Goal: Use online tool/utility: Utilize a website feature to perform a specific function

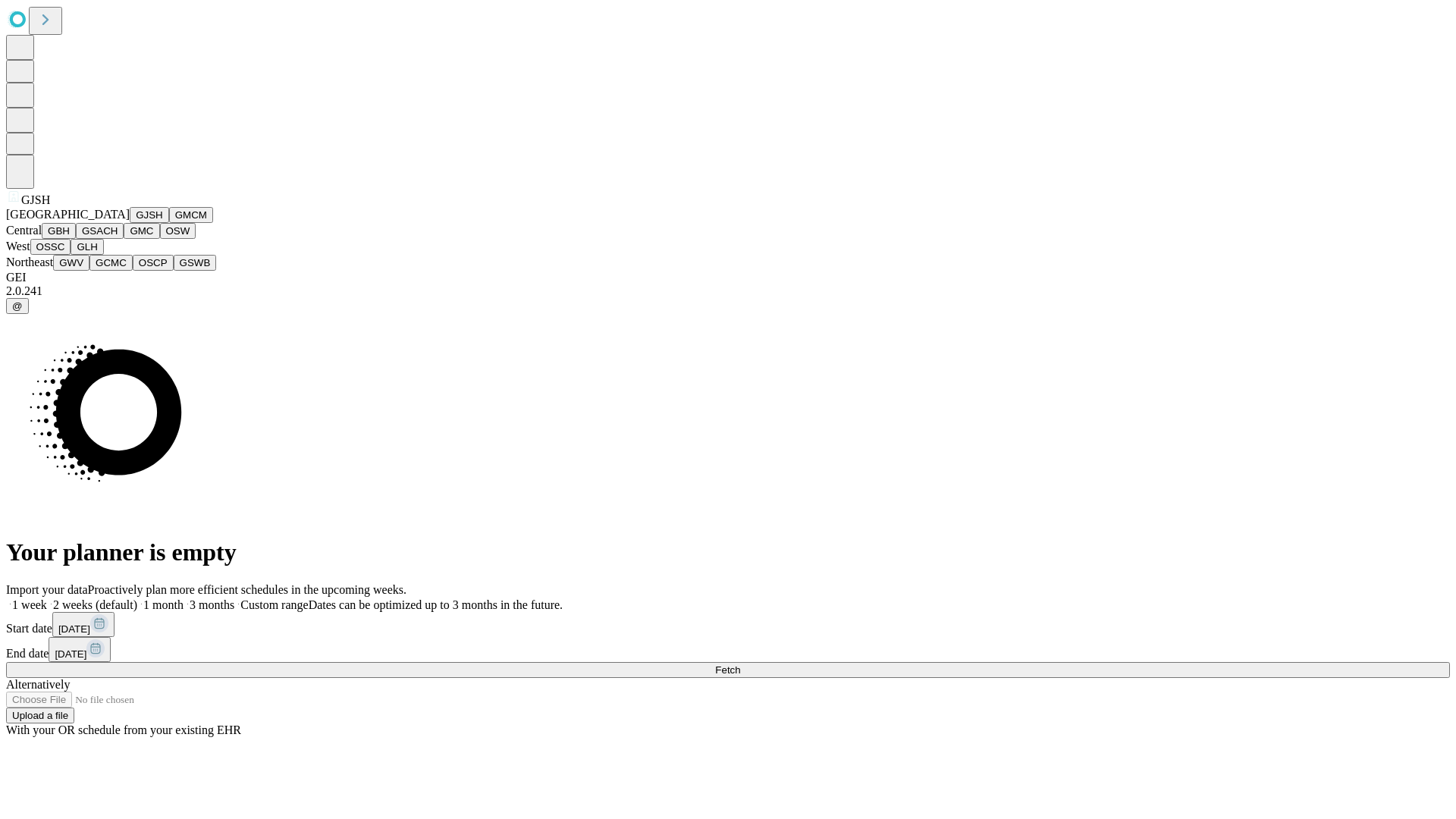
click at [130, 223] on button "GJSH" at bounding box center [149, 215] width 39 height 16
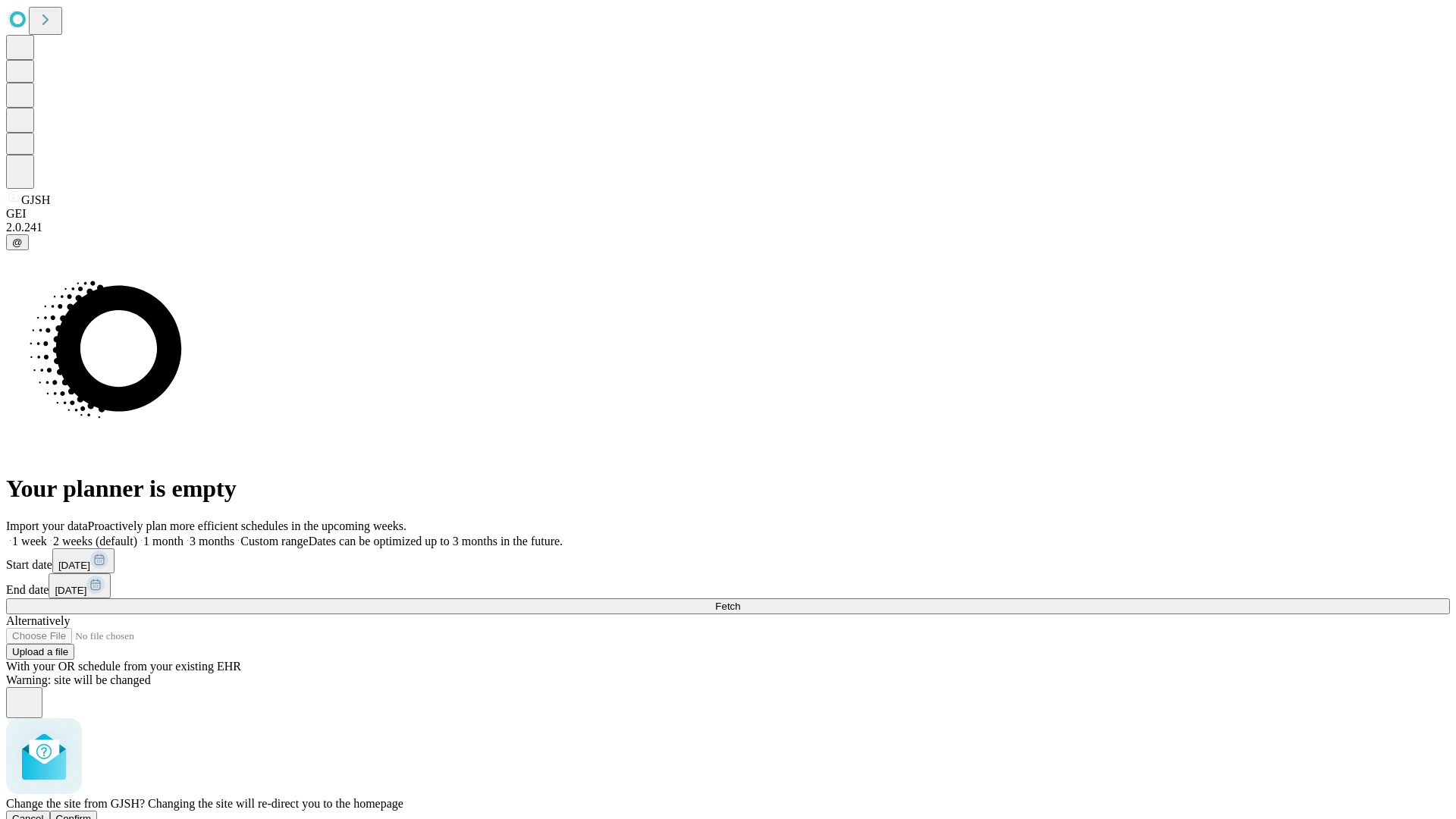
click at [92, 813] on span "Confirm" at bounding box center [74, 818] width 36 height 11
click at [138, 535] on label "2 weeks (default)" at bounding box center [92, 541] width 90 height 13
click at [740, 601] on span "Fetch" at bounding box center [728, 606] width 25 height 11
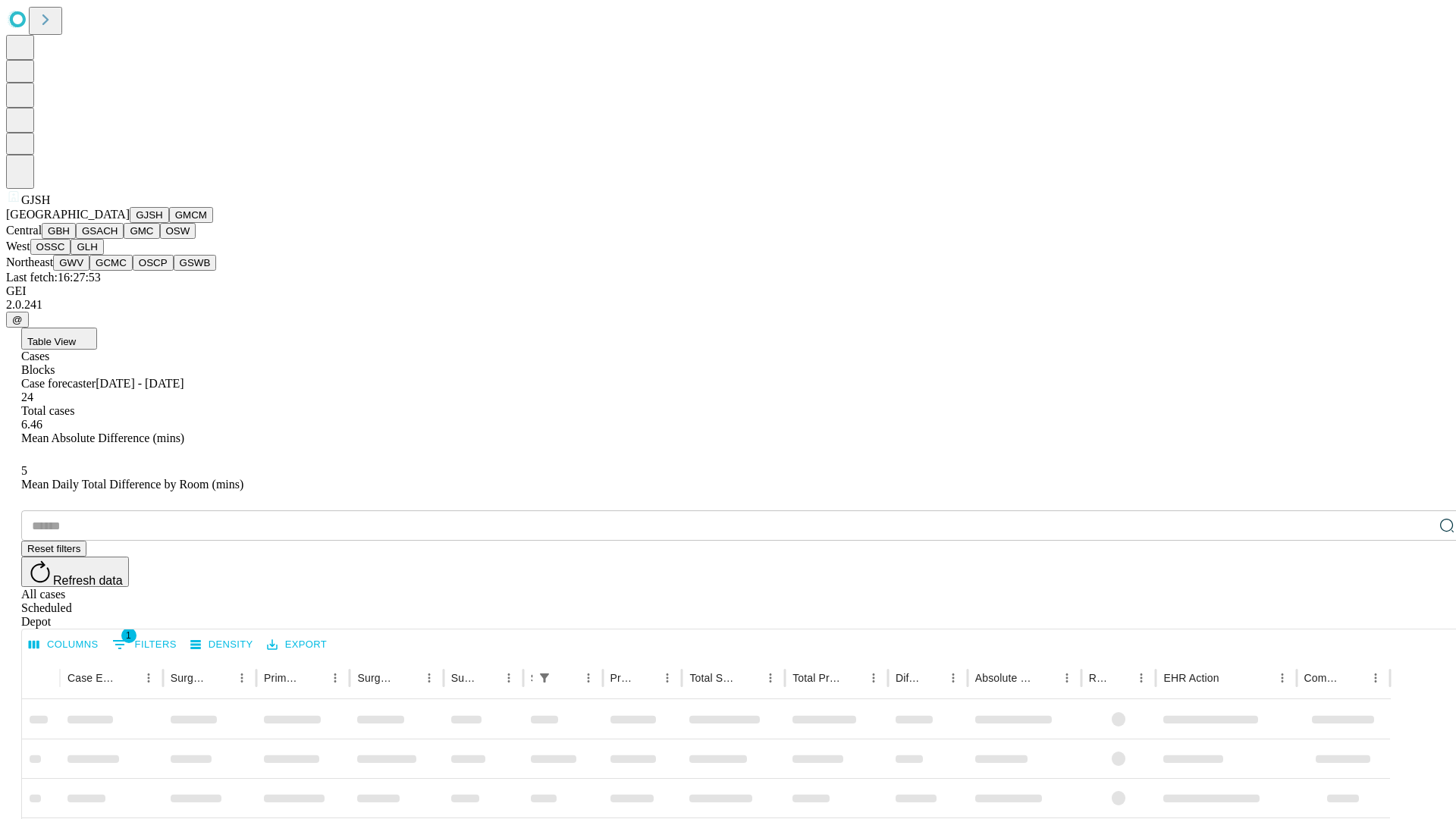
click at [169, 223] on button "GMCM" at bounding box center [191, 215] width 44 height 16
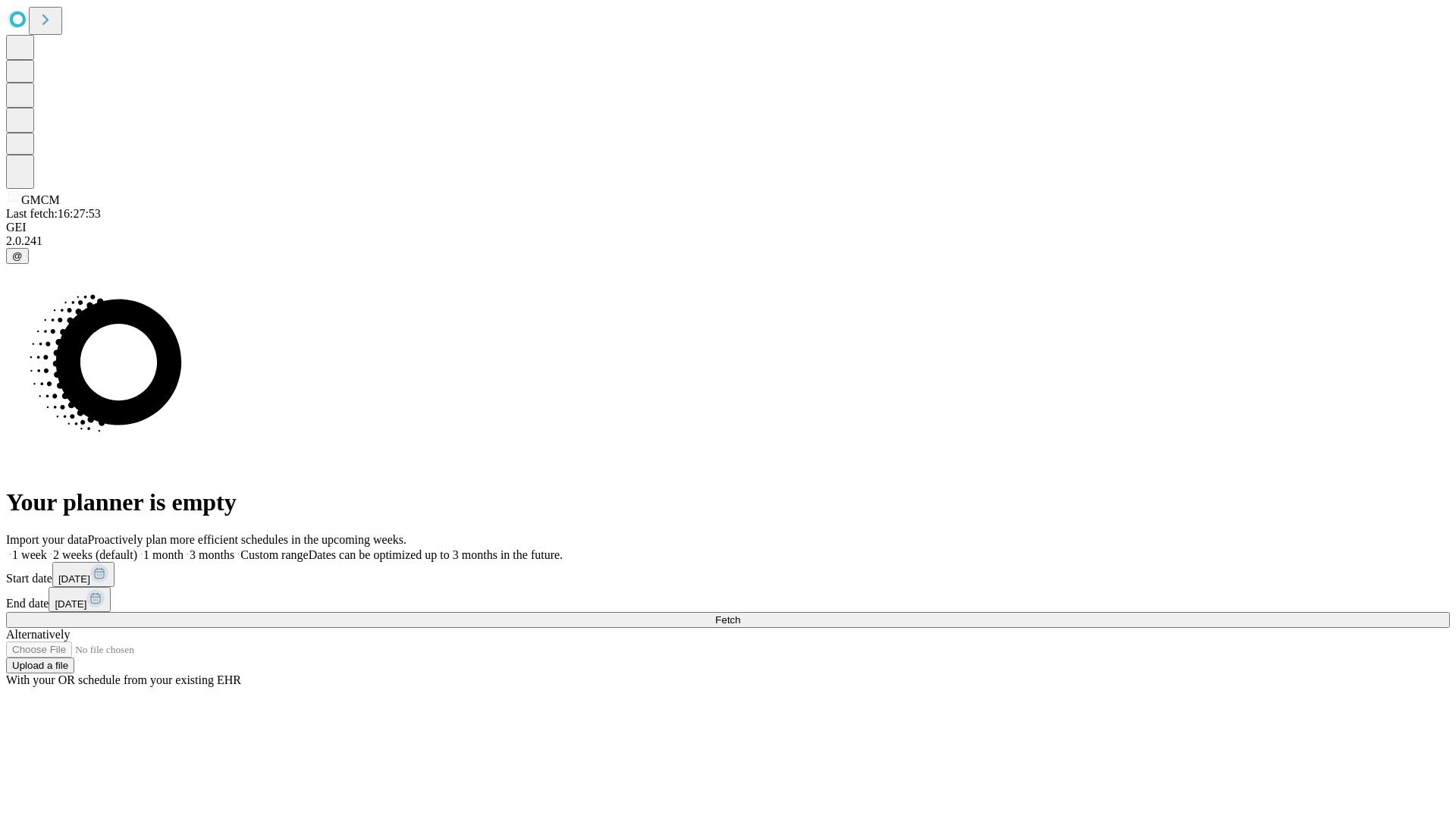
click at [138, 548] on label "2 weeks (default)" at bounding box center [92, 554] width 90 height 13
click at [740, 614] on span "Fetch" at bounding box center [728, 619] width 25 height 11
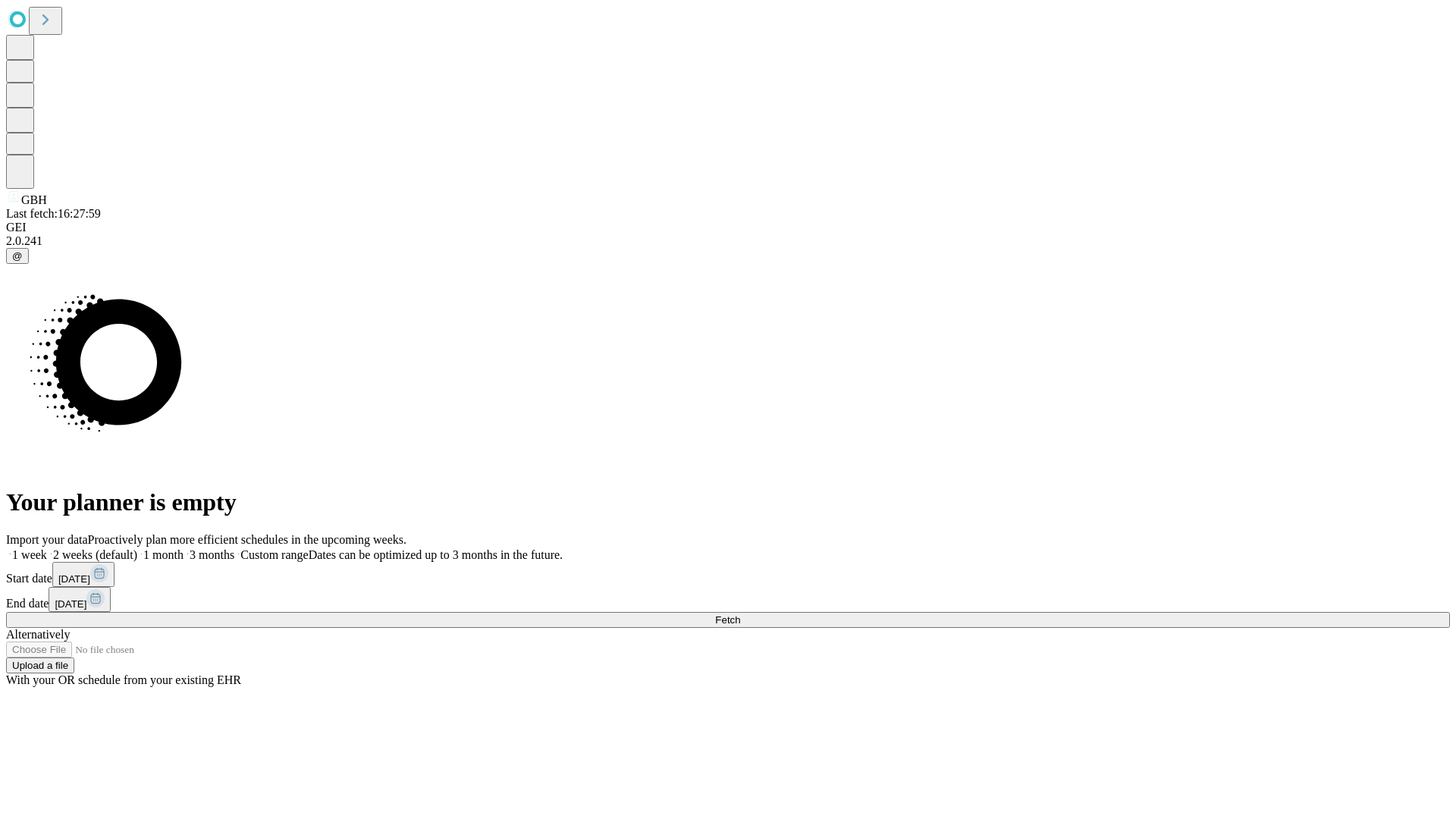
click at [138, 548] on label "2 weeks (default)" at bounding box center [92, 554] width 90 height 13
click at [740, 614] on span "Fetch" at bounding box center [728, 619] width 25 height 11
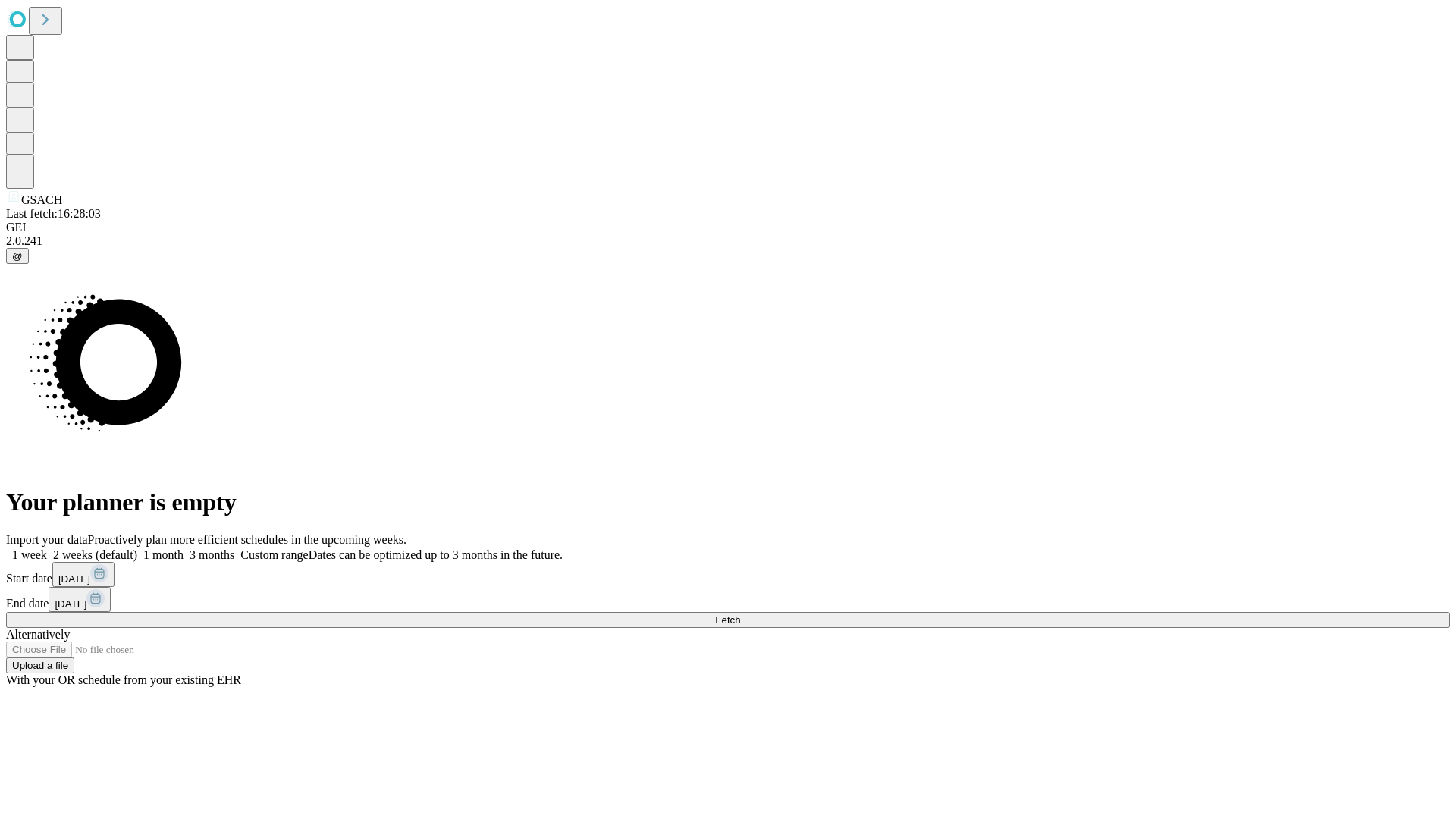
click at [138, 548] on label "2 weeks (default)" at bounding box center [92, 554] width 90 height 13
click at [740, 614] on span "Fetch" at bounding box center [728, 619] width 25 height 11
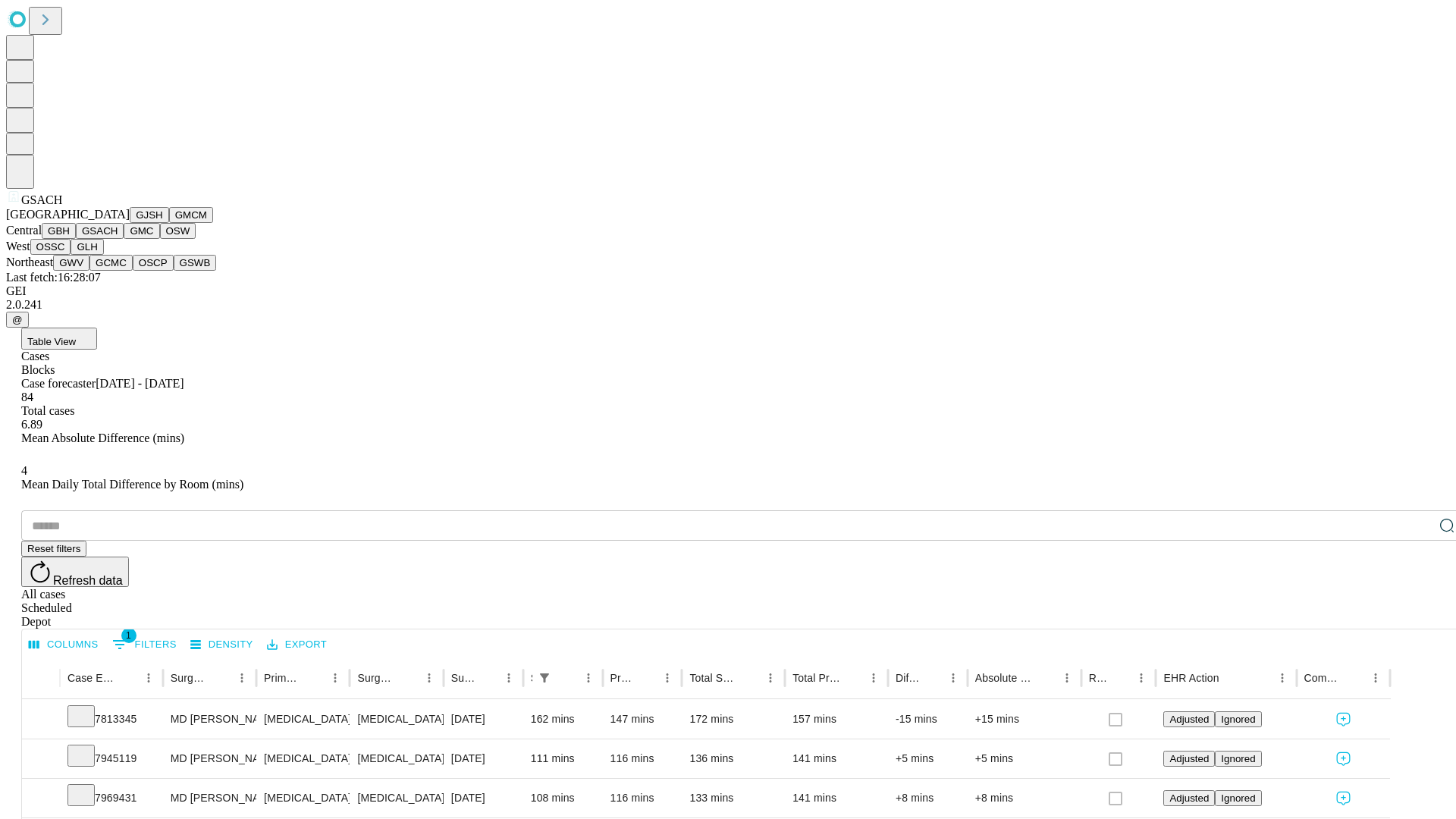
click at [124, 239] on button "GMC" at bounding box center [141, 231] width 36 height 16
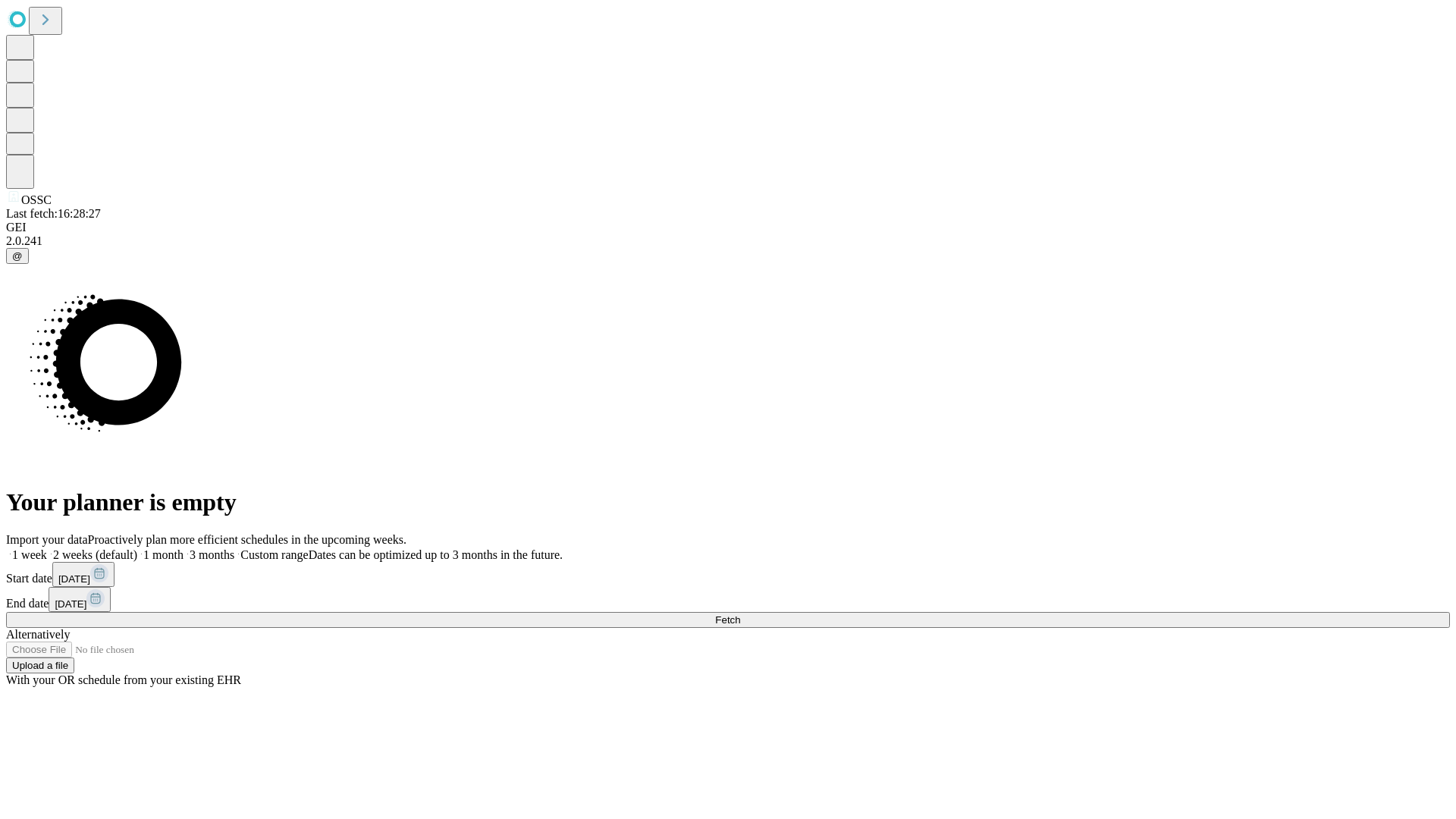
click at [138, 548] on label "2 weeks (default)" at bounding box center [92, 554] width 90 height 13
click at [740, 614] on span "Fetch" at bounding box center [728, 619] width 25 height 11
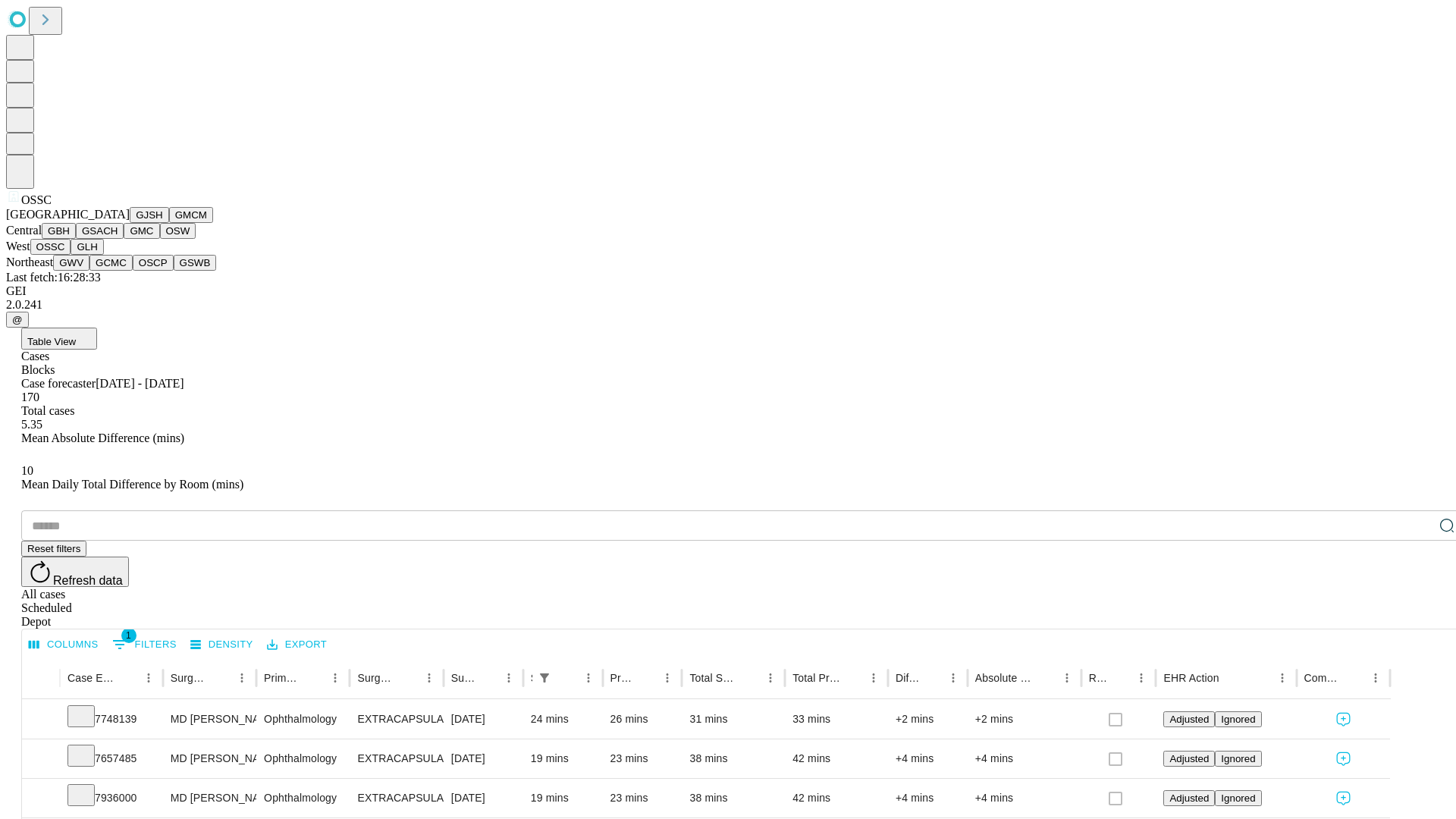
click at [103, 255] on button "GLH" at bounding box center [86, 246] width 32 height 16
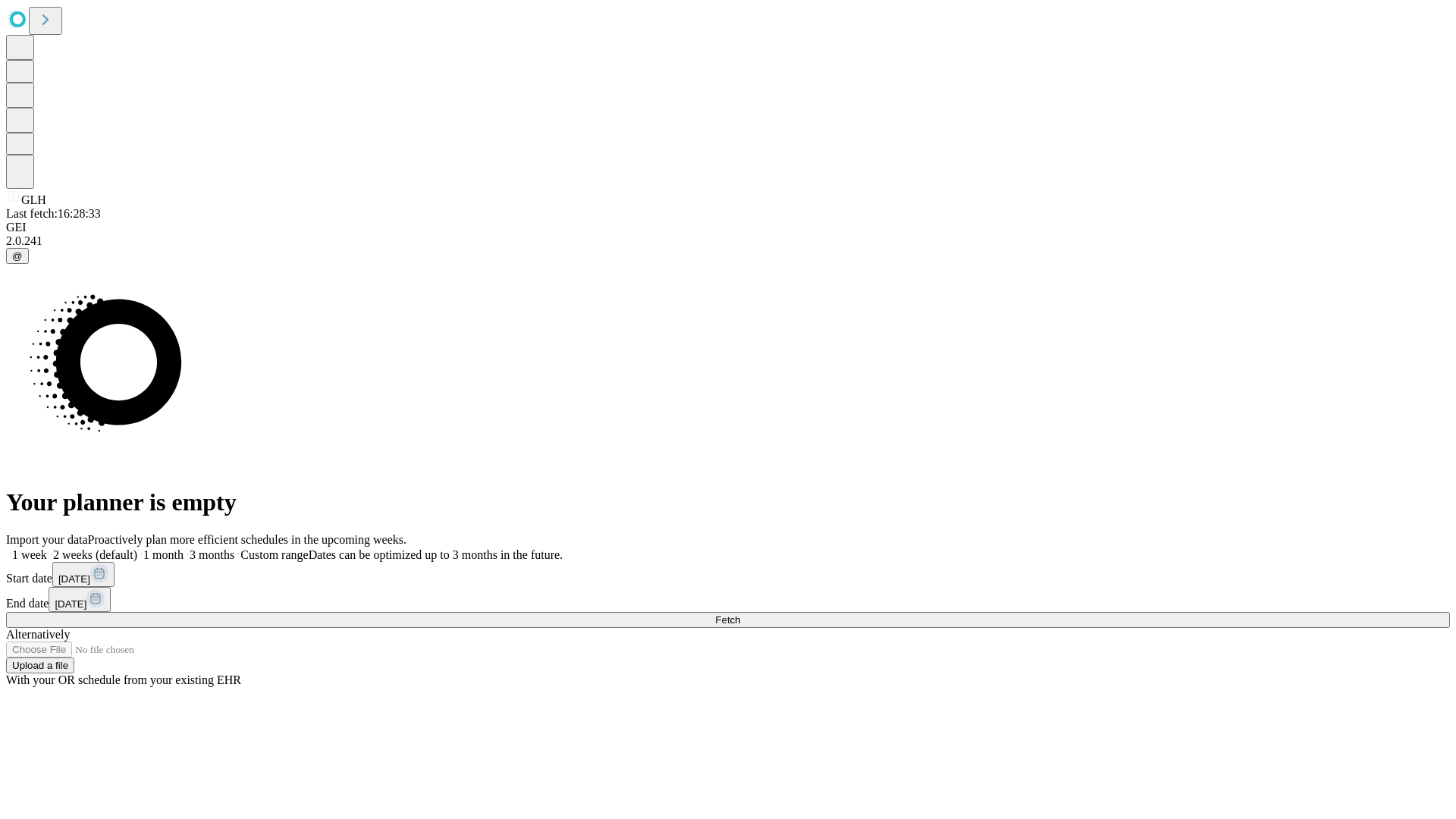
click at [138, 548] on label "2 weeks (default)" at bounding box center [92, 554] width 90 height 13
click at [740, 614] on span "Fetch" at bounding box center [728, 619] width 25 height 11
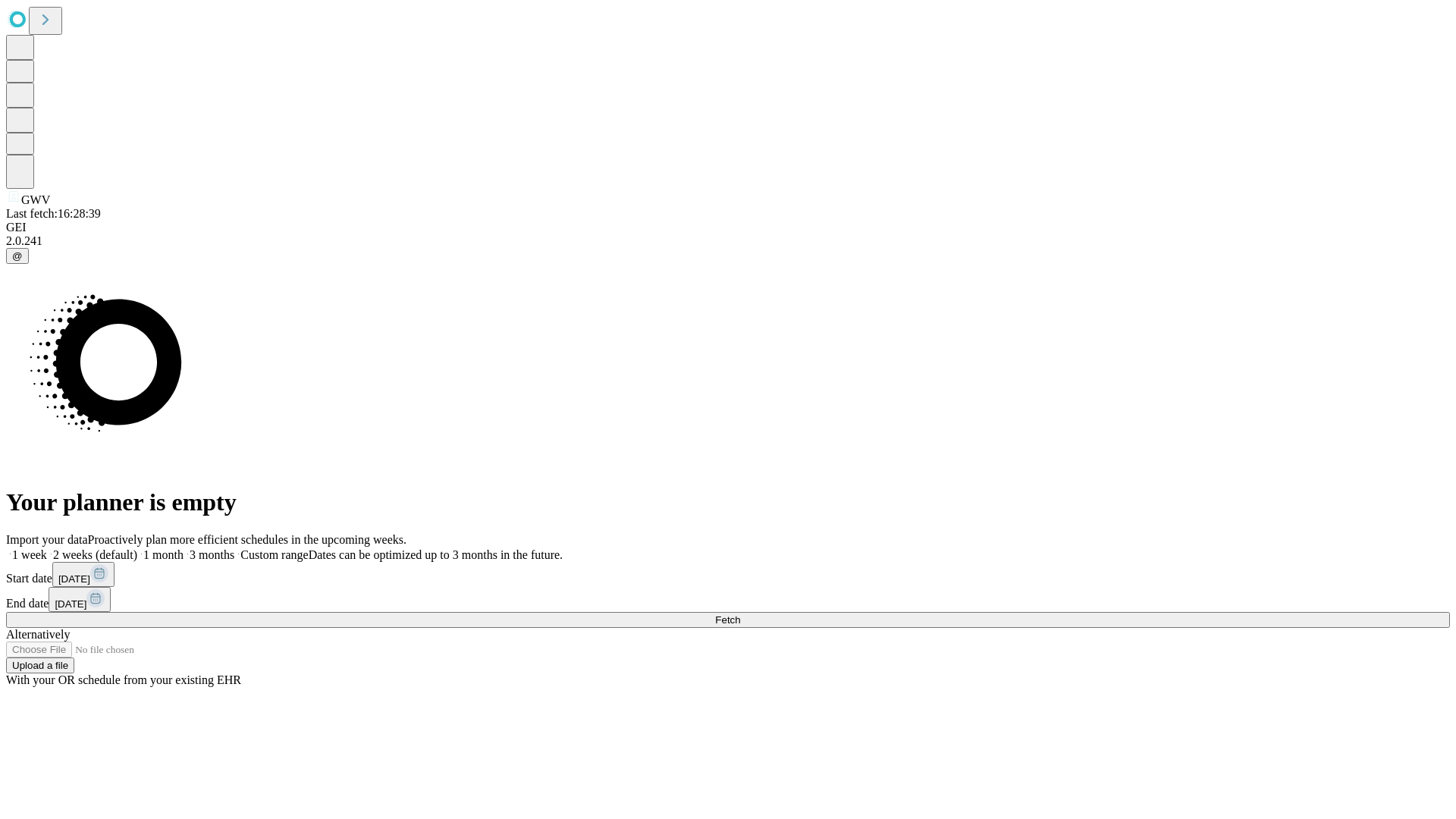
click at [138, 548] on label "2 weeks (default)" at bounding box center [92, 554] width 90 height 13
click at [740, 614] on span "Fetch" at bounding box center [728, 619] width 25 height 11
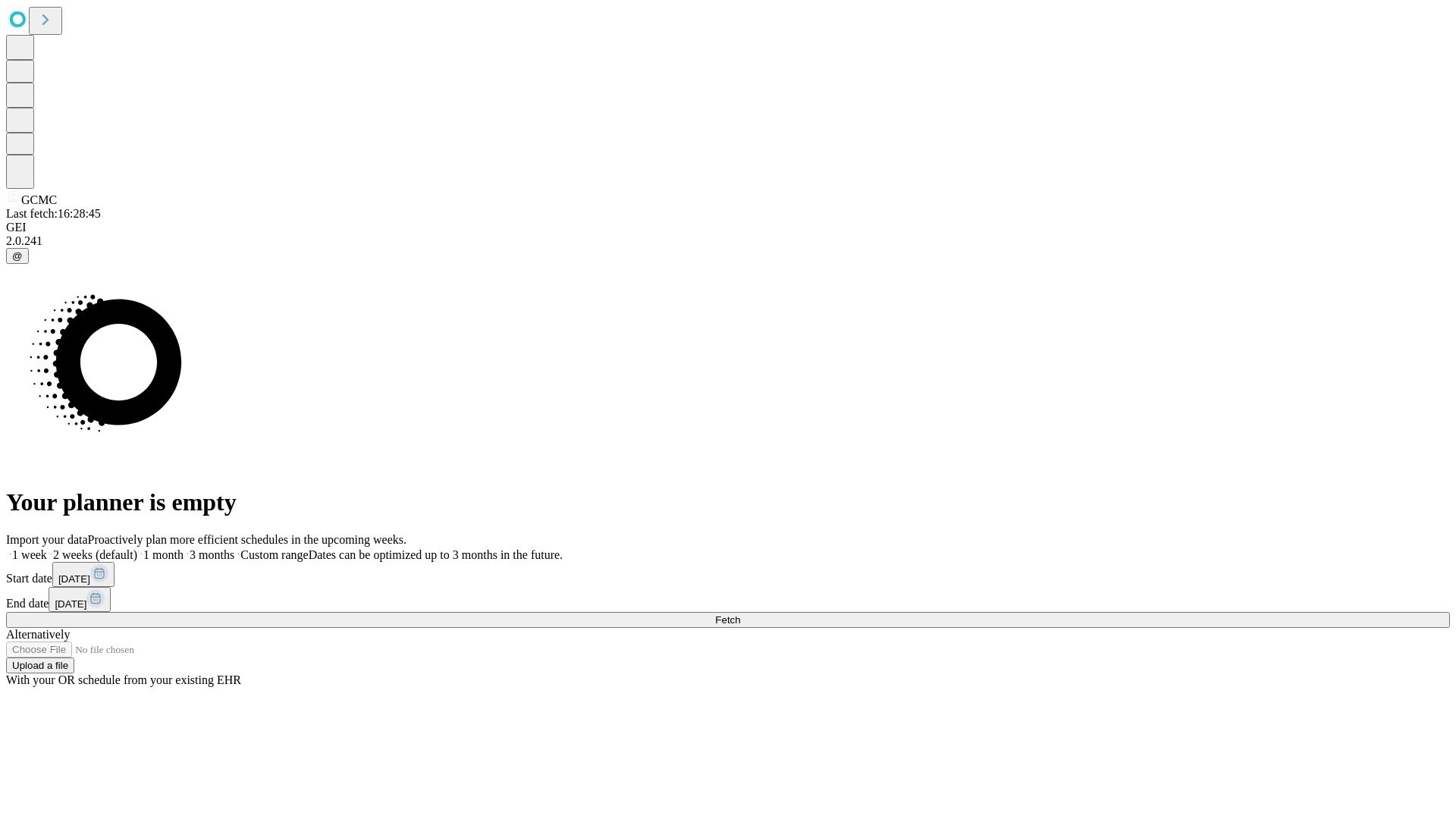
click at [138, 548] on label "2 weeks (default)" at bounding box center [92, 554] width 90 height 13
click at [740, 614] on span "Fetch" at bounding box center [728, 619] width 25 height 11
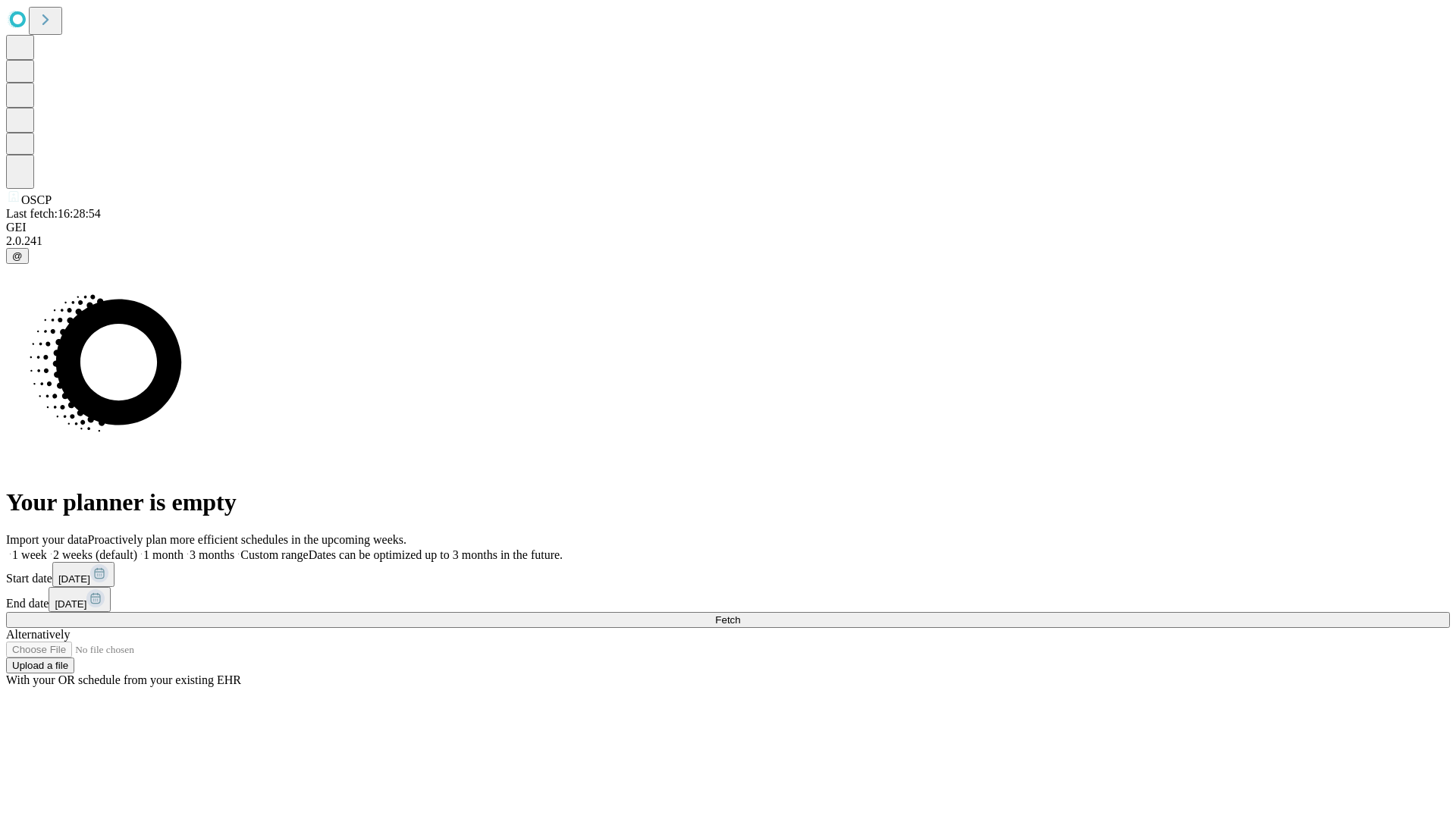
click at [740, 614] on span "Fetch" at bounding box center [728, 619] width 25 height 11
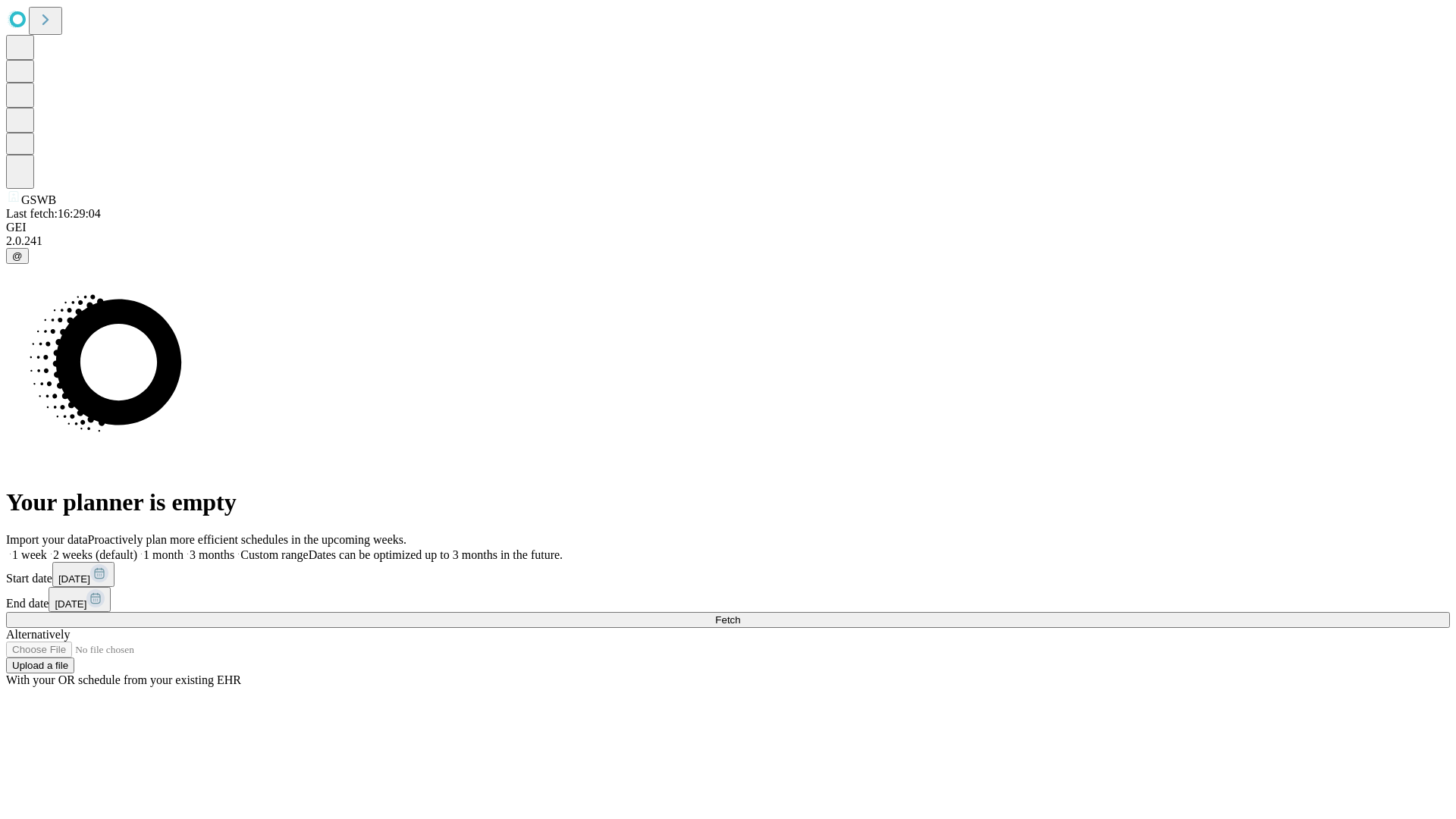
click at [138, 548] on label "2 weeks (default)" at bounding box center [92, 554] width 90 height 13
click at [740, 614] on span "Fetch" at bounding box center [728, 619] width 25 height 11
